Goal: Task Accomplishment & Management: Manage account settings

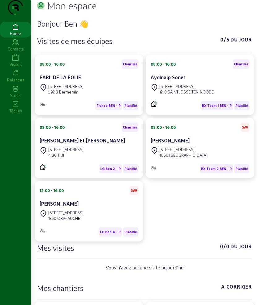
click at [10, 65] on link "Visites" at bounding box center [15, 60] width 31 height 15
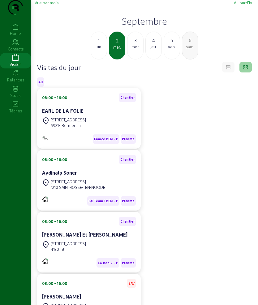
click at [102, 44] on div "1" at bounding box center [99, 40] width 16 height 7
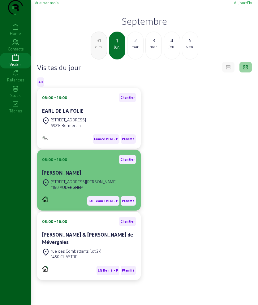
click at [75, 190] on div "[STREET_ADDRESS][PERSON_NAME]" at bounding box center [79, 185] width 75 height 14
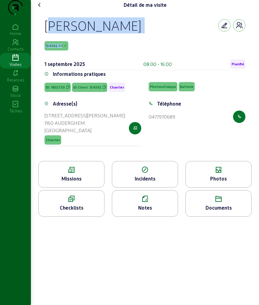
drag, startPoint x: 39, startPoint y: 37, endPoint x: 101, endPoint y: 53, distance: 64.2
click at [101, 53] on div "[PERSON_NAME] 134592-1-1 [DATE] 08:00 - 16:00 Planifié Informations pratiques I…" at bounding box center [145, 85] width 216 height 151
copy div "[PERSON_NAME] 134592-1-1"
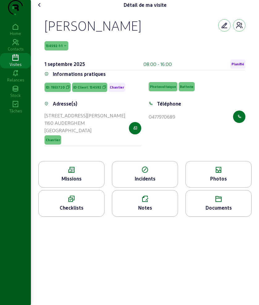
click at [61, 174] on icon at bounding box center [72, 169] width 66 height 7
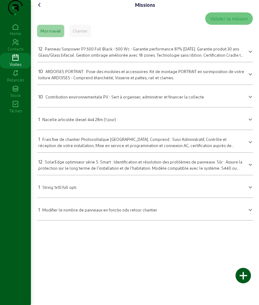
click at [91, 63] on span "Panneau Sunpower P7 500 Full Black - 500 Wc - Garantie performance 87% [DATE]. …" at bounding box center [140, 54] width 205 height 16
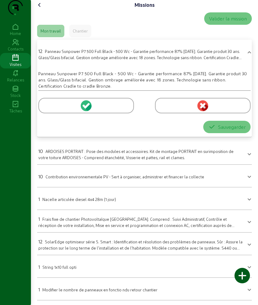
click at [52, 112] on div at bounding box center [86, 105] width 96 height 15
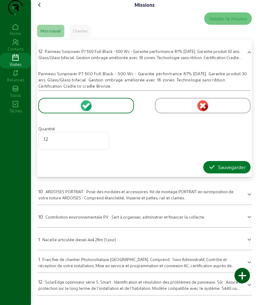
click at [206, 173] on button "Sauvegarder" at bounding box center [226, 167] width 47 height 12
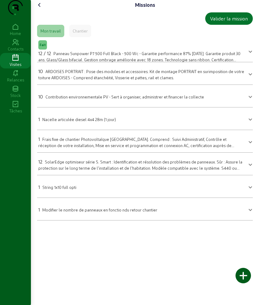
click at [77, 80] on span "ARDOISES PORTRAIT : Pose des modules et accessoires. Kit de montage PORTRAIT en…" at bounding box center [141, 74] width 206 height 11
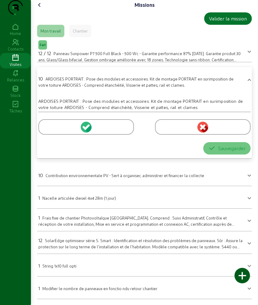
click at [56, 135] on div at bounding box center [86, 126] width 96 height 15
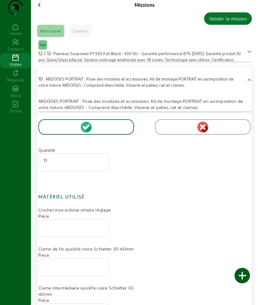
click at [101, 164] on input "11" at bounding box center [74, 160] width 60 height 7
type input "12"
click at [101, 164] on input "12" at bounding box center [74, 160] width 60 height 7
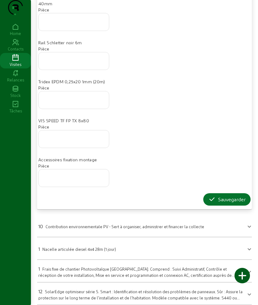
scroll to position [353, 0]
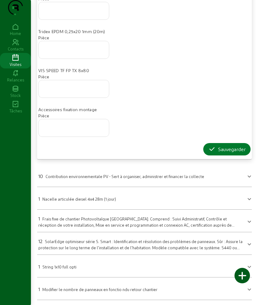
click at [214, 150] on div "Sauvegarder" at bounding box center [226, 148] width 37 height 7
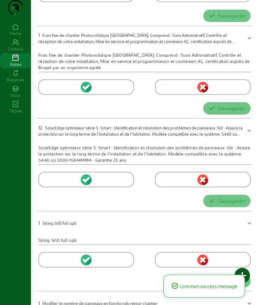
scroll to position [0, 0]
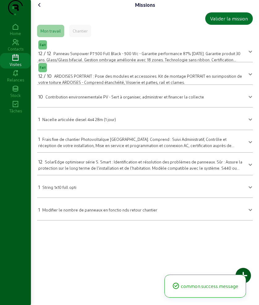
click at [69, 100] on div "10 Contribution environnementale PV - Sert à organiser, administrer et financer…" at bounding box center [121, 96] width 166 height 7
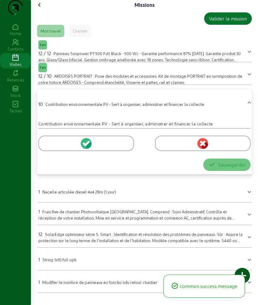
click at [60, 151] on div at bounding box center [86, 142] width 96 height 15
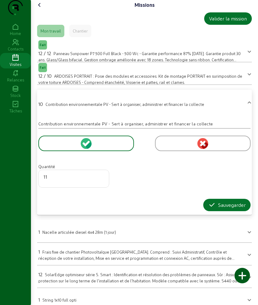
click at [102, 180] on input "11" at bounding box center [74, 176] width 60 height 7
type input "12"
click at [102, 180] on input "12" at bounding box center [74, 176] width 60 height 7
click at [211, 209] on icon "button" at bounding box center [211, 204] width 7 height 7
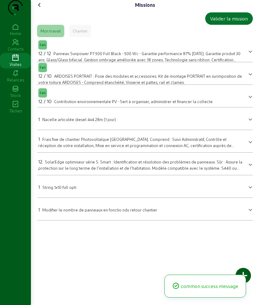
click at [77, 176] on span "SolarEdge optimiseur série S. Smart : Identification et résolution des problème…" at bounding box center [140, 167] width 204 height 16
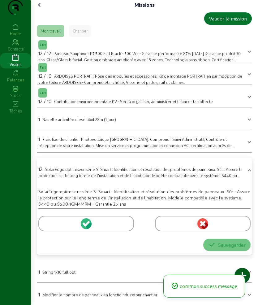
click at [48, 231] on div at bounding box center [86, 223] width 96 height 15
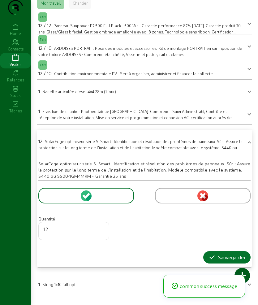
scroll to position [58, 0]
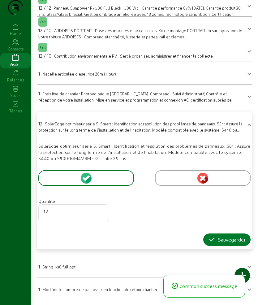
click at [211, 233] on button "Sauvegarder" at bounding box center [226, 239] width 47 height 12
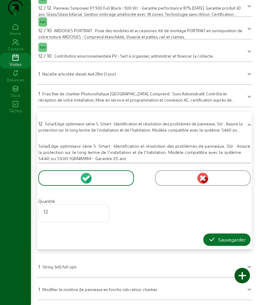
scroll to position [0, 0]
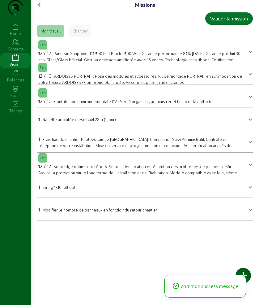
click at [69, 213] on mat-expansion-panel-header "1 Modifier le nombre de panneaux en fonctio ndu retour chantier" at bounding box center [145, 208] width 216 height 17
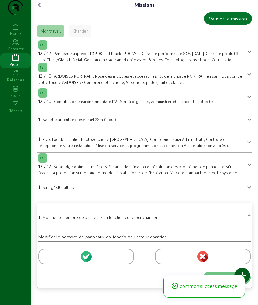
click at [59, 264] on div at bounding box center [86, 255] width 96 height 15
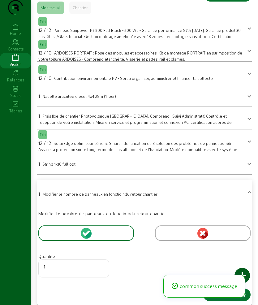
scroll to position [41, 0]
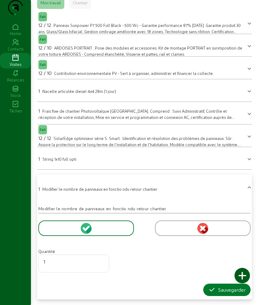
click at [208, 288] on icon "button" at bounding box center [211, 289] width 7 height 7
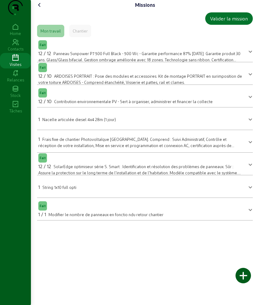
click at [66, 122] on span "Nacelle articulée diesel 4x4 28m (1 jour)" at bounding box center [79, 119] width 74 height 5
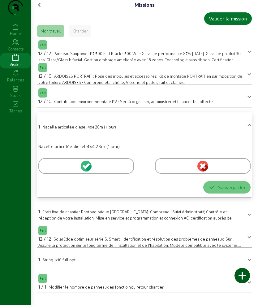
click at [168, 174] on div at bounding box center [203, 165] width 96 height 15
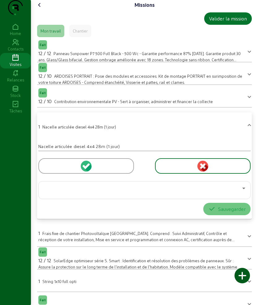
click at [109, 199] on div at bounding box center [145, 189] width 202 height 17
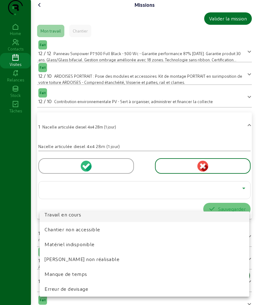
scroll to position [39, 0]
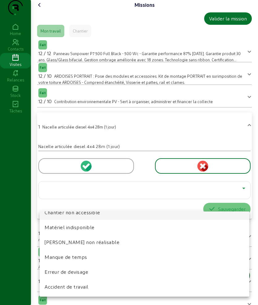
click at [101, 216] on mat-option "Chantier non accessible" at bounding box center [145, 212] width 210 height 15
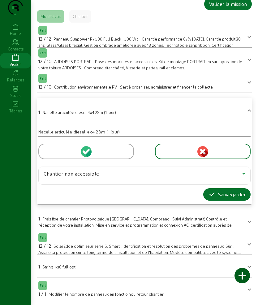
scroll to position [27, 0]
click at [213, 197] on icon "button" at bounding box center [211, 194] width 7 height 7
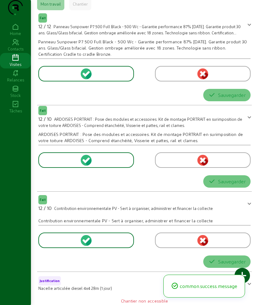
scroll to position [0, 0]
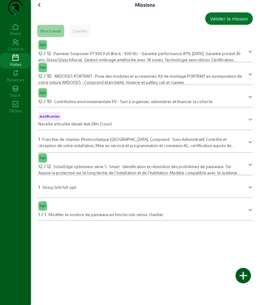
click at [63, 189] on span "String 1x10 full opti" at bounding box center [59, 187] width 34 height 5
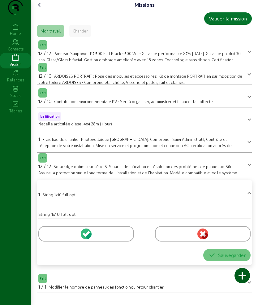
click at [41, 9] on icon at bounding box center [39, 4] width 7 height 7
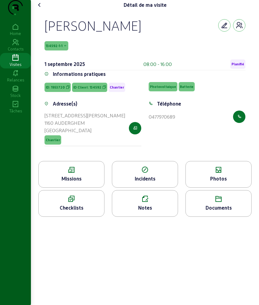
click at [218, 182] on div "Photos" at bounding box center [219, 178] width 66 height 7
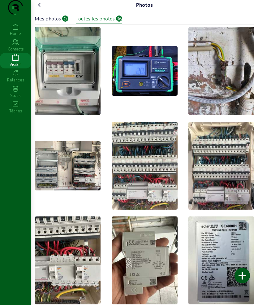
click at [240, 271] on div at bounding box center [241, 275] width 15 height 15
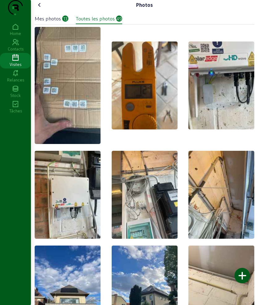
click at [41, 9] on icon at bounding box center [39, 4] width 7 height 7
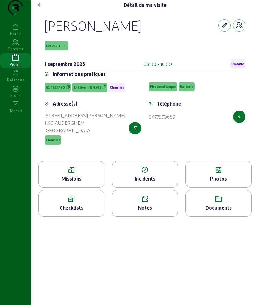
click at [41, 9] on icon at bounding box center [39, 4] width 7 height 7
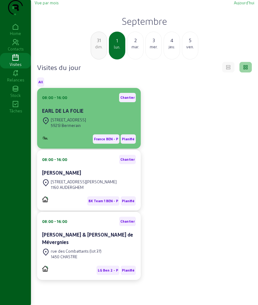
click at [92, 116] on div "08:00 - 16:00 Chantier EARL DE LA FOLIE" at bounding box center [89, 104] width 94 height 23
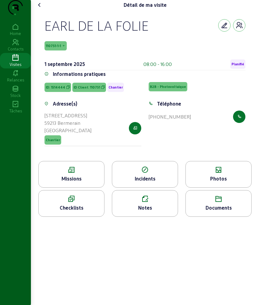
click at [37, 9] on icon at bounding box center [39, 4] width 7 height 7
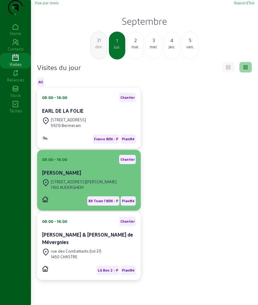
click at [90, 176] on div "[PERSON_NAME]" at bounding box center [89, 172] width 94 height 7
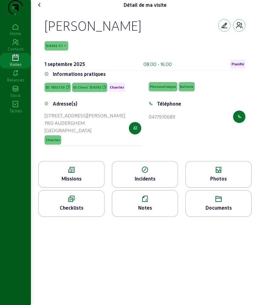
click at [152, 211] on div "Notes" at bounding box center [145, 207] width 66 height 7
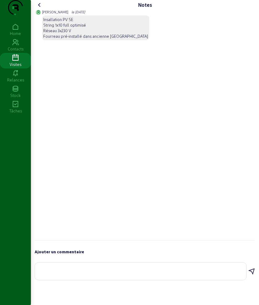
click at [91, 273] on textarea at bounding box center [141, 269] width 202 height 7
click at [66, 273] on textarea at bounding box center [141, 269] width 202 height 7
click at [98, 273] on textarea "on a pu" at bounding box center [141, 269] width 202 height 7
type textarea "on a pu mettre 12 panneaux"
click at [252, 275] on icon at bounding box center [251, 271] width 7 height 7
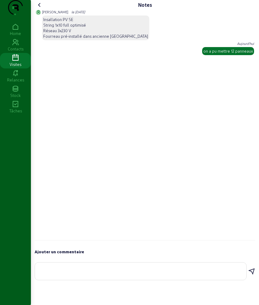
click at [43, 9] on icon at bounding box center [39, 4] width 7 height 7
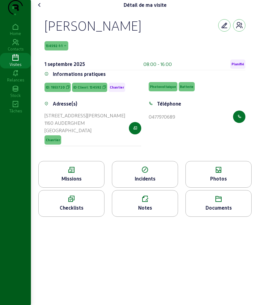
click at [38, 10] on cam-font-icon at bounding box center [40, 5] width 10 height 10
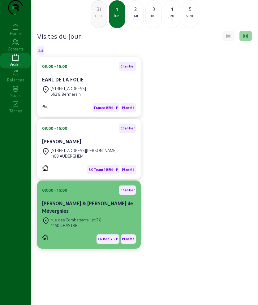
scroll to position [44, 0]
click at [81, 210] on div "[PERSON_NAME] & [PERSON_NAME] de Mévergnies" at bounding box center [89, 207] width 94 height 15
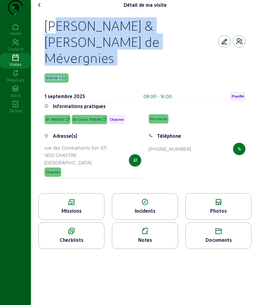
drag, startPoint x: 41, startPoint y: 32, endPoint x: 172, endPoint y: 62, distance: 134.9
click at [172, 62] on div "[PERSON_NAME] & [PERSON_NAME] de Mévergnies 139096-1-1 [DATE] 08:00 - 16:00 Pla…" at bounding box center [145, 101] width 216 height 183
copy div "[PERSON_NAME] & [PERSON_NAME] de Mévergnies 139096-1-1"
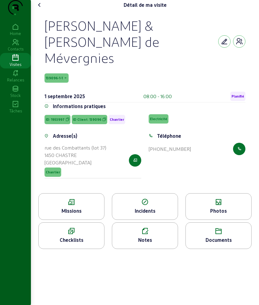
click at [72, 208] on div "Missions" at bounding box center [72, 210] width 66 height 7
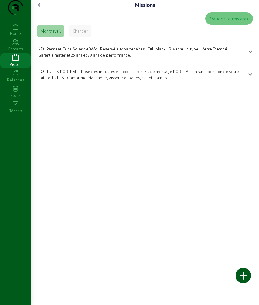
click at [92, 57] on span "Panneau Trina Solar 440Wc - Réservé aux partenaires - Full black - Bi verre - N…" at bounding box center [133, 51] width 191 height 11
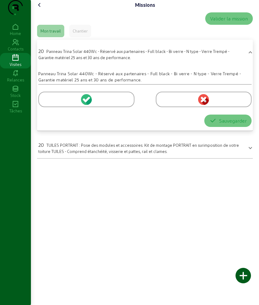
click at [65, 107] on div at bounding box center [86, 99] width 96 height 15
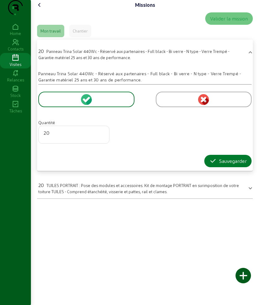
click at [229, 165] on div "Sauvegarder" at bounding box center [227, 160] width 37 height 7
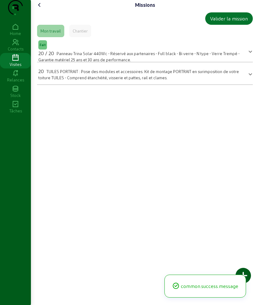
click at [57, 80] on span "TUILES PORTRAIT : Pose des modules et accessoires. Kit de montage PORTRAIT en s…" at bounding box center [138, 74] width 201 height 11
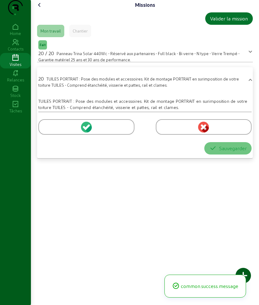
click at [49, 135] on div at bounding box center [86, 126] width 96 height 15
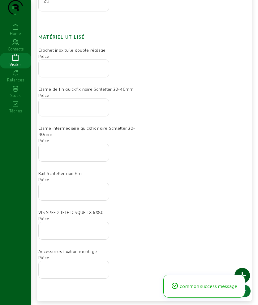
scroll to position [173, 0]
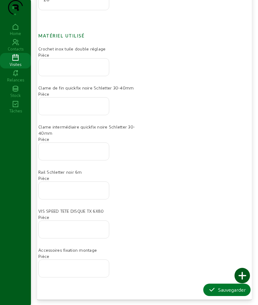
click at [211, 294] on button "Sauvegarder" at bounding box center [226, 289] width 47 height 12
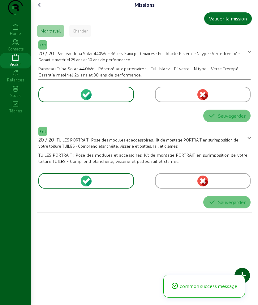
scroll to position [0, 0]
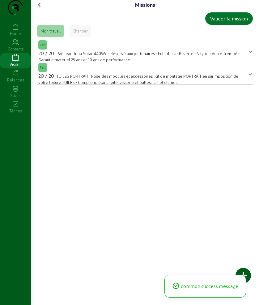
click at [39, 9] on icon at bounding box center [39, 4] width 7 height 7
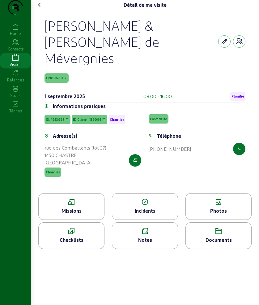
click at [83, 207] on div "Missions" at bounding box center [72, 210] width 66 height 7
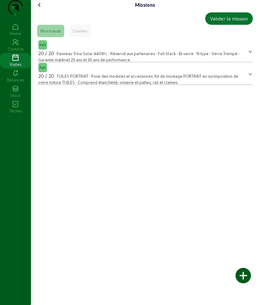
click at [40, 9] on icon at bounding box center [39, 4] width 7 height 7
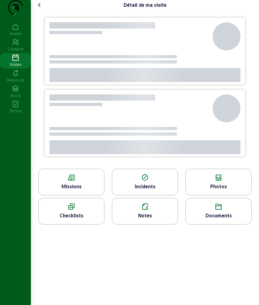
click at [220, 181] on icon at bounding box center [219, 177] width 66 height 7
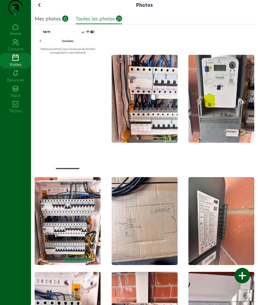
click at [243, 273] on div at bounding box center [241, 275] width 15 height 15
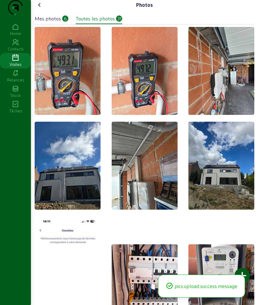
click at [42, 9] on icon at bounding box center [39, 4] width 7 height 7
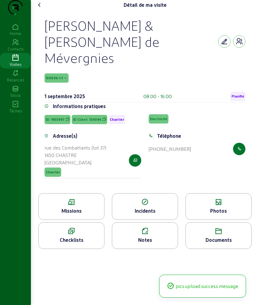
click at [42, 9] on icon at bounding box center [39, 4] width 7 height 7
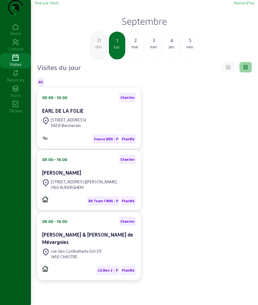
click at [155, 49] on div "mer." at bounding box center [154, 47] width 16 height 6
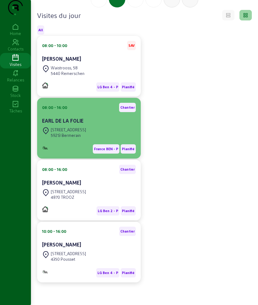
scroll to position [64, 0]
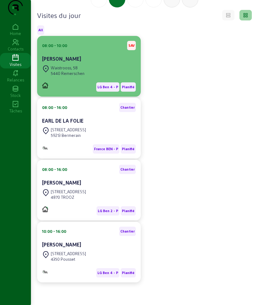
click at [87, 52] on div "08:00 - 10:00 SAV [PERSON_NAME]" at bounding box center [89, 52] width 94 height 23
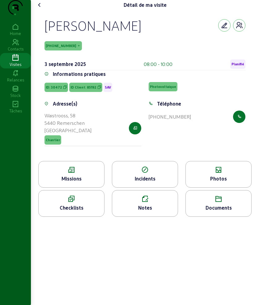
click at [69, 174] on icon at bounding box center [72, 169] width 66 height 7
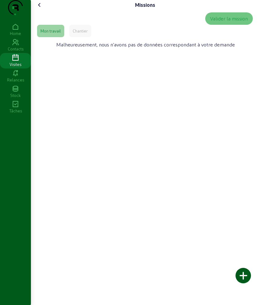
click at [80, 37] on div "Chantier" at bounding box center [80, 31] width 22 height 12
click at [40, 9] on icon at bounding box center [39, 4] width 7 height 7
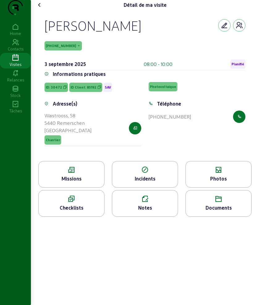
click at [224, 174] on icon at bounding box center [219, 169] width 66 height 7
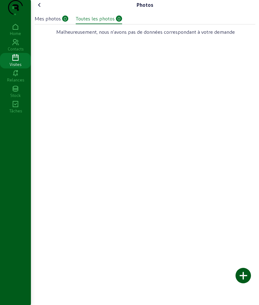
click at [40, 9] on icon at bounding box center [39, 4] width 7 height 7
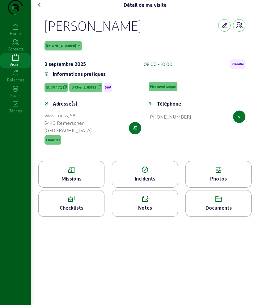
click at [40, 9] on icon at bounding box center [39, 4] width 7 height 7
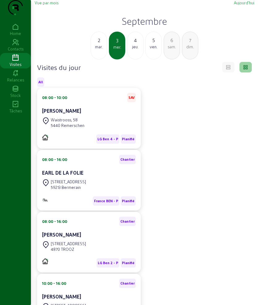
click at [94, 253] on div "[STREET_ADDRESS]" at bounding box center [89, 246] width 94 height 14
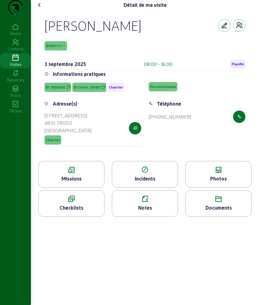
click at [79, 182] on div "Missions" at bounding box center [72, 178] width 66 height 7
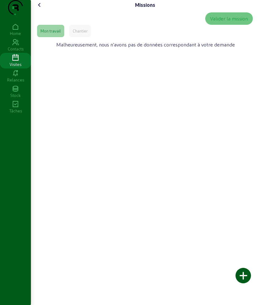
click at [70, 37] on div "Mon travail Chantier" at bounding box center [145, 31] width 216 height 12
click at [74, 37] on div "Chantier" at bounding box center [80, 31] width 22 height 12
click at [39, 9] on icon at bounding box center [39, 4] width 7 height 7
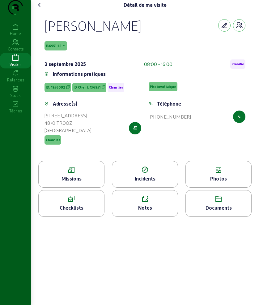
click at [39, 9] on icon at bounding box center [39, 4] width 7 height 7
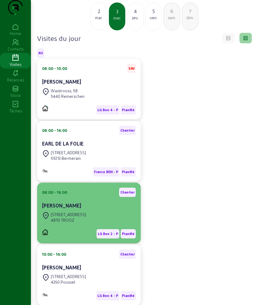
scroll to position [64, 0]
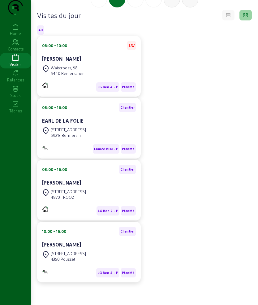
click at [92, 256] on div "[STREET_ADDRESS]" at bounding box center [89, 256] width 94 height 14
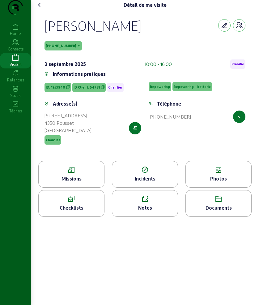
click at [93, 174] on icon at bounding box center [72, 169] width 66 height 7
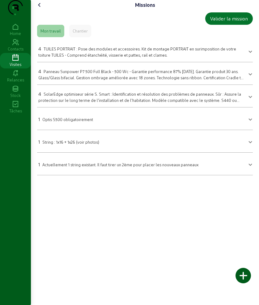
click at [40, 9] on icon at bounding box center [39, 4] width 7 height 7
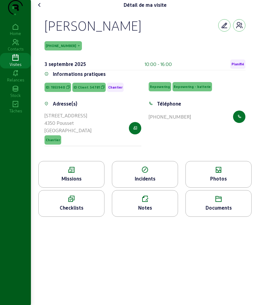
click at [218, 174] on icon at bounding box center [219, 169] width 66 height 7
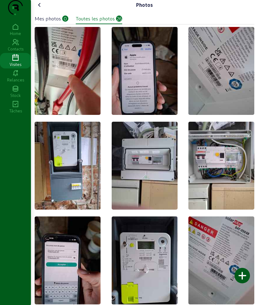
click at [37, 9] on icon at bounding box center [39, 4] width 7 height 7
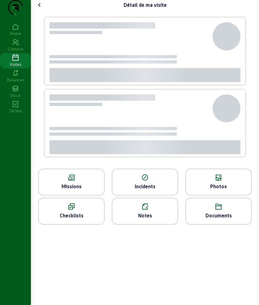
click at [42, 9] on icon at bounding box center [39, 4] width 7 height 7
